Goal: Information Seeking & Learning: Find specific fact

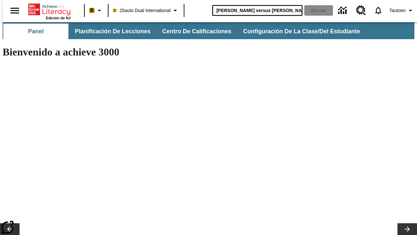
type input "[PERSON_NAME] versus [PERSON_NAME]"
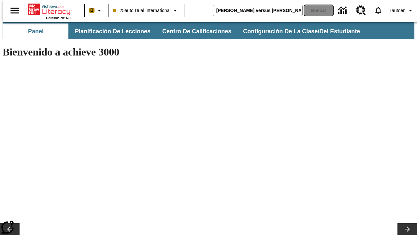
click at [315, 10] on button "Buscar" at bounding box center [319, 10] width 29 height 10
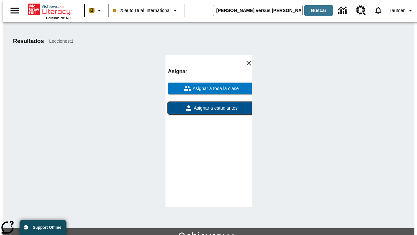
click at [209, 105] on span "Asignar a estudiantes" at bounding box center [215, 108] width 45 height 7
